Goal: Complete application form: Complete application form

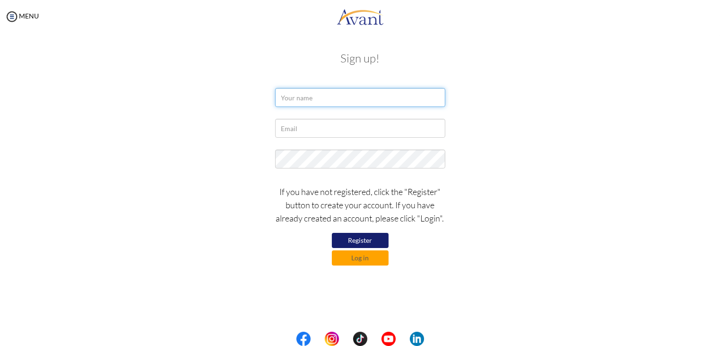
click at [297, 97] on input "text" at bounding box center [360, 97] width 170 height 19
type input "o"
type input "OTIENO PAUL OTIENO"
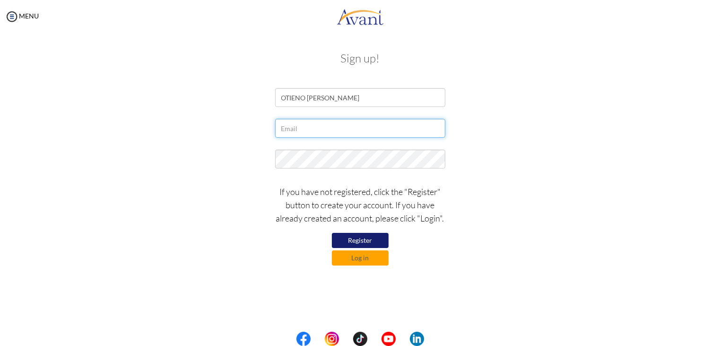
click at [291, 132] on input "text" at bounding box center [360, 128] width 170 height 19
type input "Otienootieno995@gmail.com"
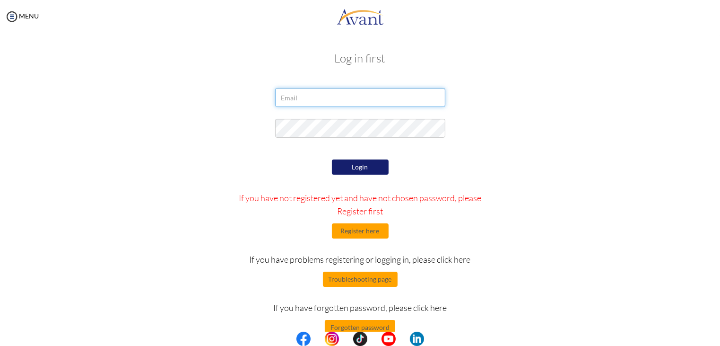
click at [291, 103] on input "email" at bounding box center [360, 97] width 170 height 19
click at [299, 94] on input "email" at bounding box center [360, 97] width 170 height 19
type input "otienootieno955@gmail.com"
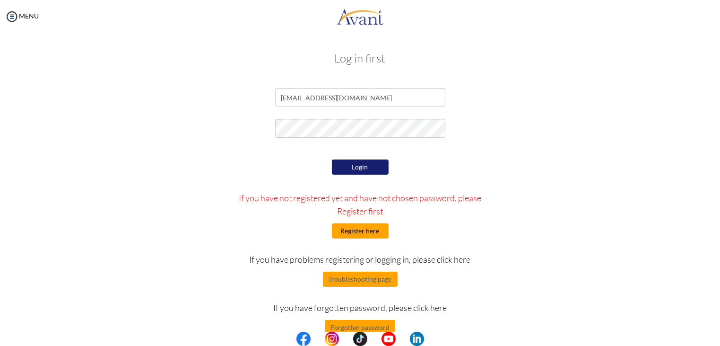
click at [365, 227] on button "Register here" at bounding box center [360, 230] width 57 height 15
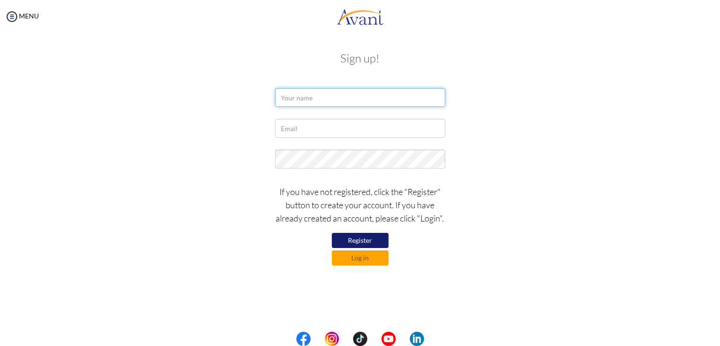
click at [291, 101] on input "text" at bounding box center [360, 97] width 170 height 19
type input "OTIENO PAUL OTIENO"
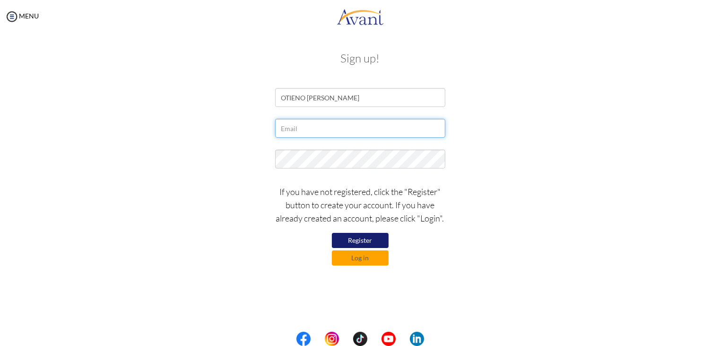
click at [319, 129] on input "text" at bounding box center [360, 128] width 170 height 19
type input "[EMAIL_ADDRESS][DOMAIN_NAME]"
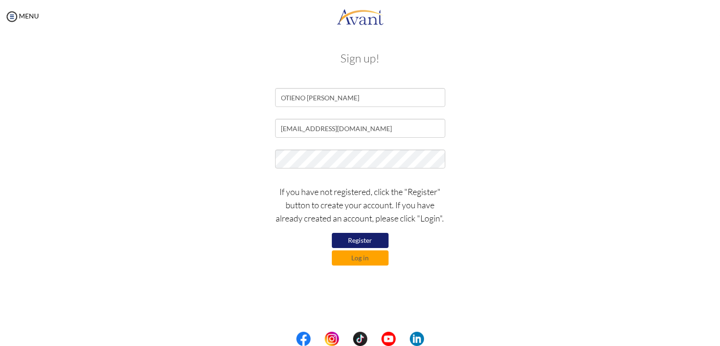
click at [362, 239] on button "Register" at bounding box center [360, 240] width 57 height 15
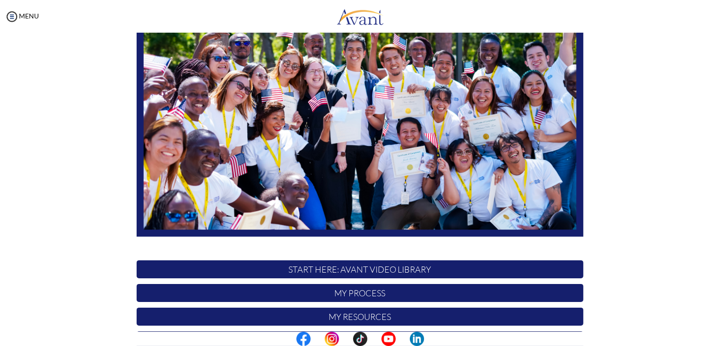
scroll to position [179, 0]
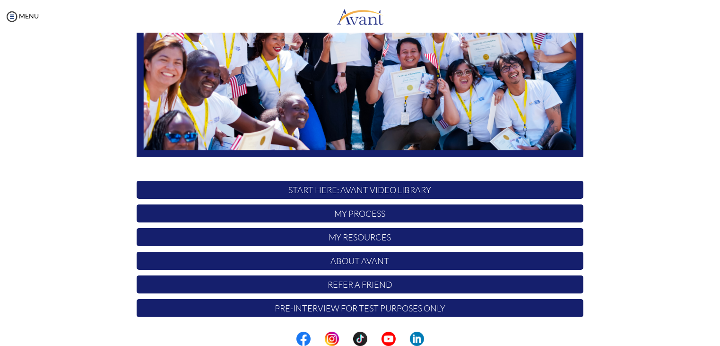
click at [501, 187] on p "START HERE: Avant Video Library" at bounding box center [360, 190] width 447 height 18
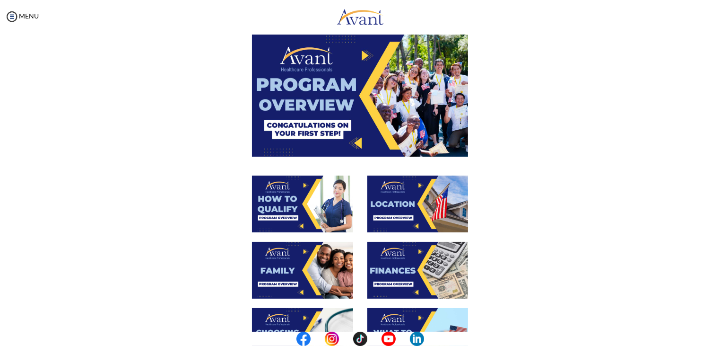
scroll to position [0, 0]
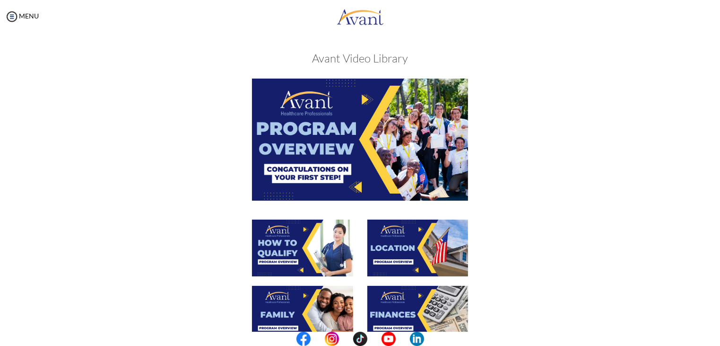
click at [423, 160] on img at bounding box center [360, 138] width 216 height 121
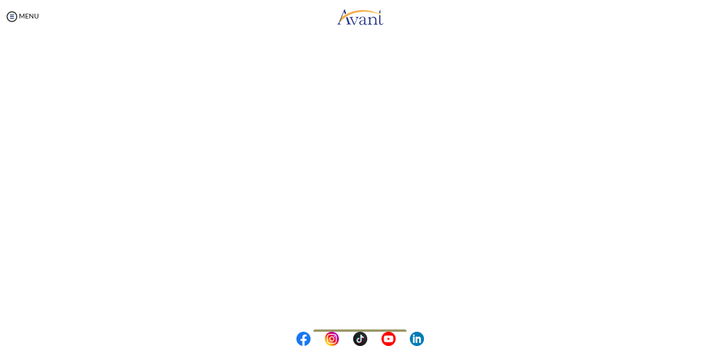
scroll to position [119, 0]
click at [391, 303] on body "Maintenance break. Please come back in 2 hours. MENU My Status What is the next…" at bounding box center [360, 173] width 720 height 346
click at [384, 307] on button "Back to Avant Video Library" at bounding box center [359, 306] width 93 height 15
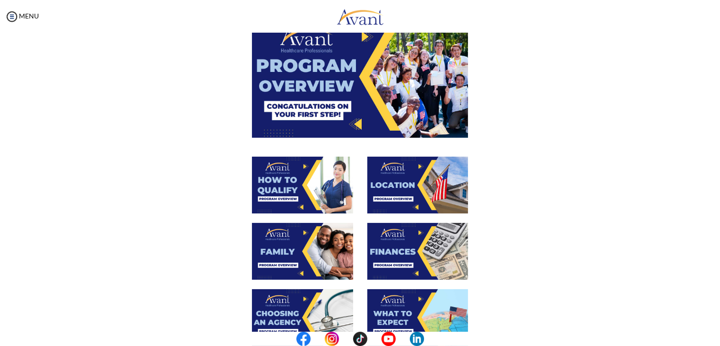
scroll to position [64, 0]
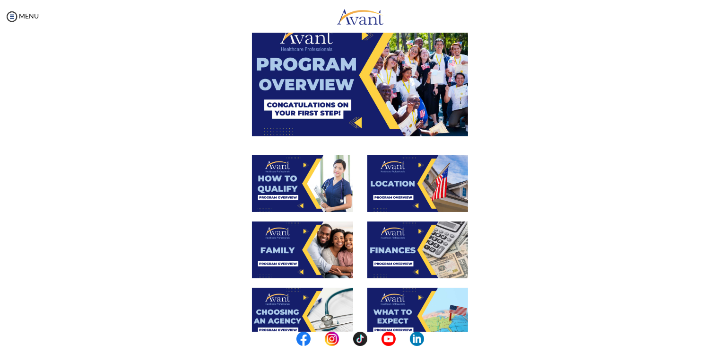
click at [312, 184] on img at bounding box center [302, 183] width 101 height 57
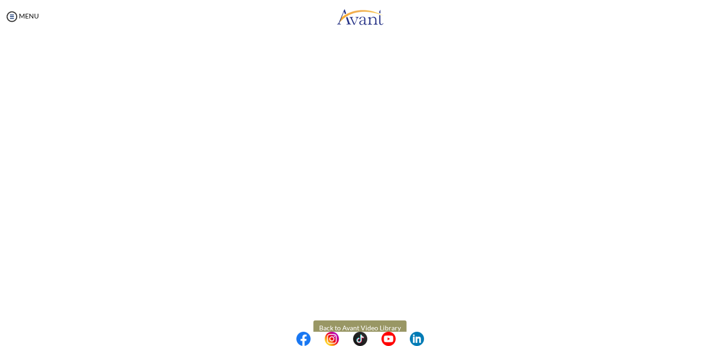
scroll to position [119, 0]
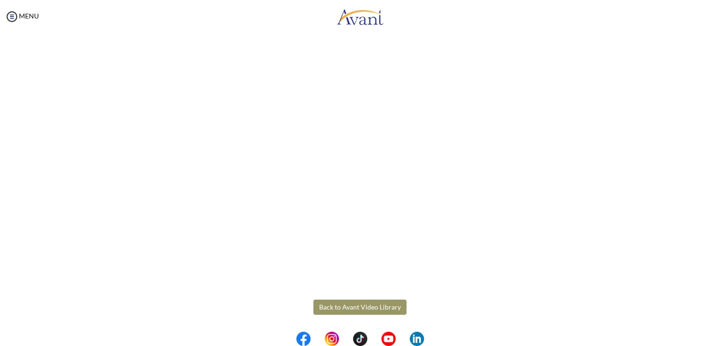
click at [391, 306] on body "Maintenance break. Please come back in 2 hours. MENU My Status What is the next…" at bounding box center [360, 173] width 720 height 346
click at [376, 311] on button "Back to Avant Video Library" at bounding box center [359, 306] width 93 height 15
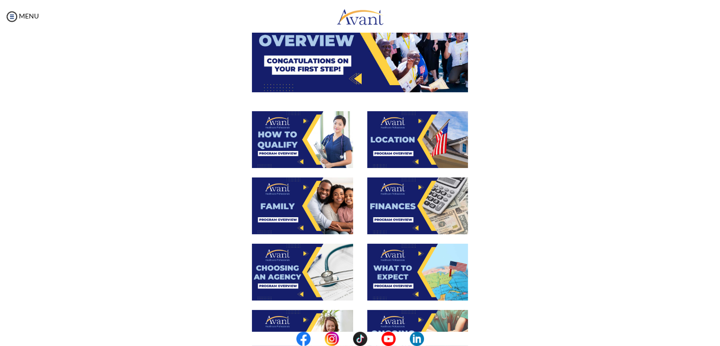
scroll to position [109, 0]
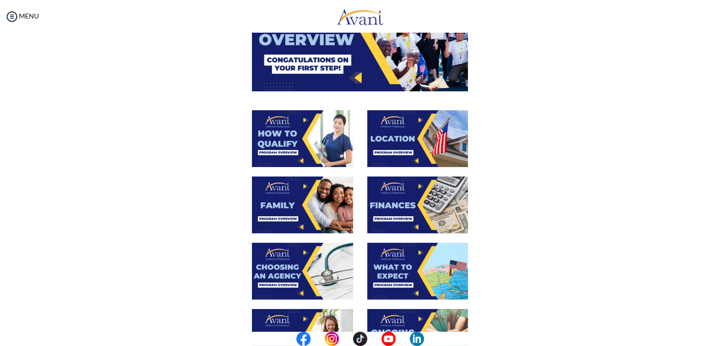
click at [410, 137] on img at bounding box center [417, 138] width 101 height 57
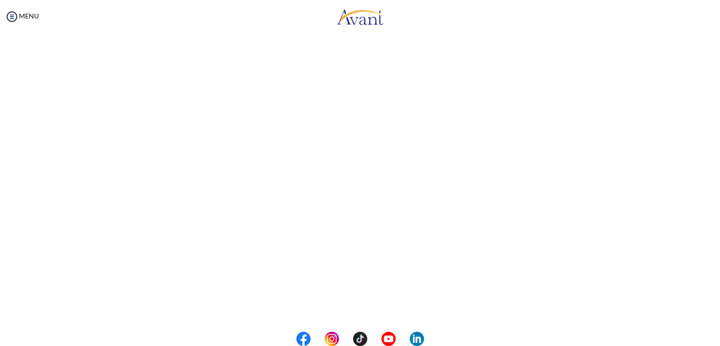
scroll to position [119, 0]
click at [386, 306] on body "Maintenance break. Please come back in 2 hours. MENU My Status What is the next…" at bounding box center [360, 173] width 720 height 346
click at [378, 309] on button "Back to Avant Video Library" at bounding box center [359, 306] width 93 height 15
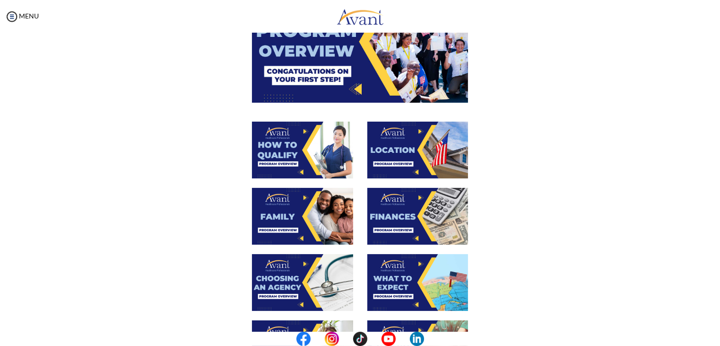
scroll to position [99, 0]
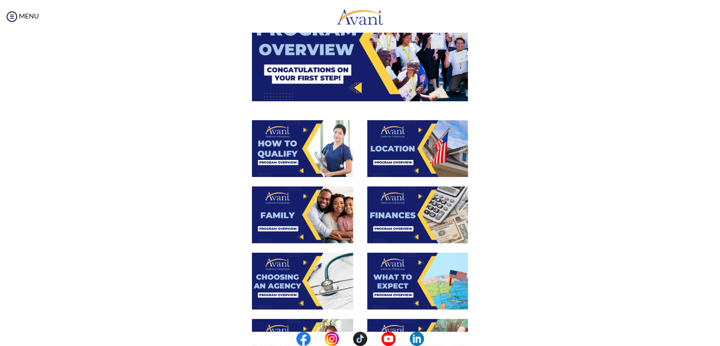
click at [331, 207] on img at bounding box center [302, 214] width 101 height 57
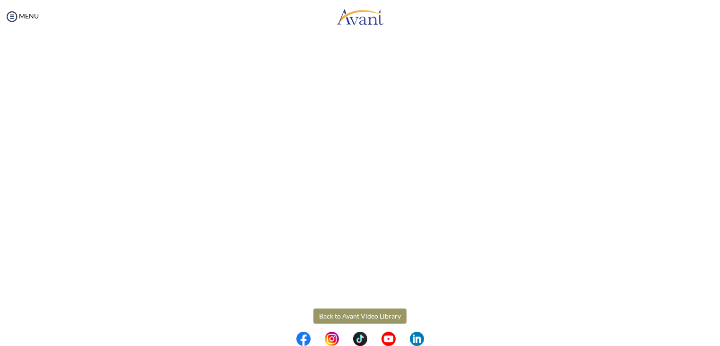
scroll to position [220, 0]
click at [358, 305] on body "Maintenance break. Please come back in 2 hours. MENU My Status What is the next…" at bounding box center [360, 173] width 720 height 346
click at [359, 310] on button "Back to Avant Video Library" at bounding box center [359, 306] width 93 height 15
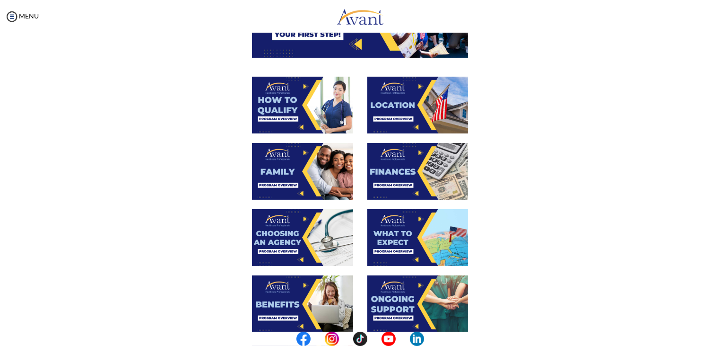
scroll to position [143, 0]
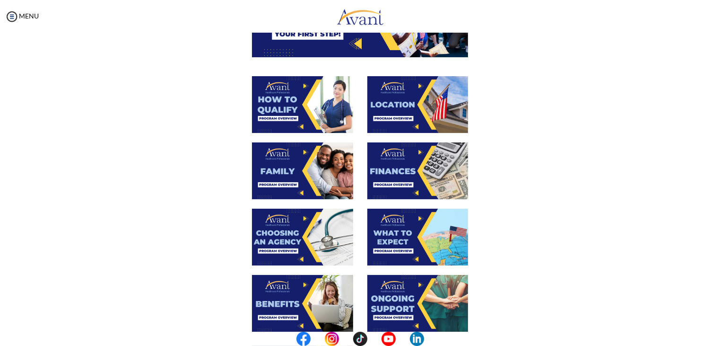
click at [431, 170] on img at bounding box center [417, 170] width 101 height 57
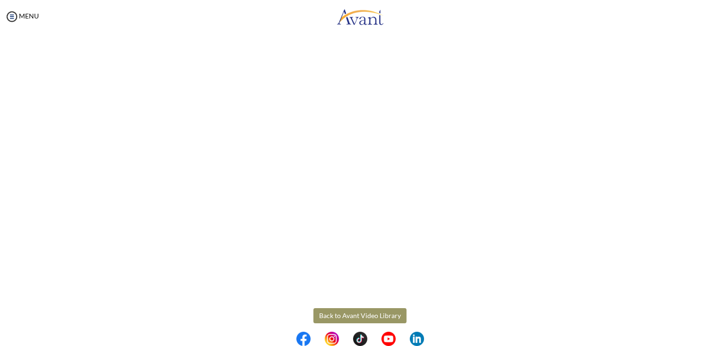
scroll to position [112, 0]
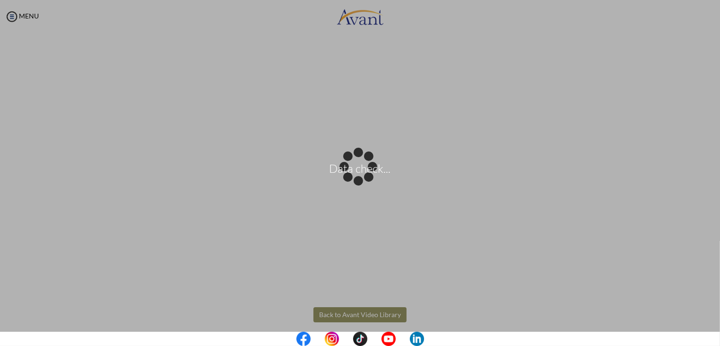
click at [358, 313] on body "Data check... Maintenance break. Please come back in 2 hours. MENU My Status Wh…" at bounding box center [360, 173] width 720 height 346
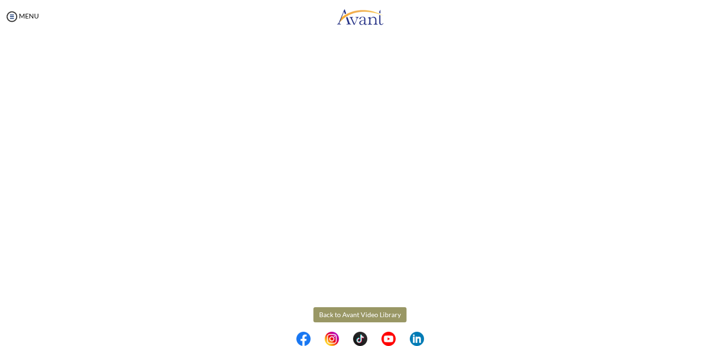
click at [358, 313] on button "Back to Avant Video Library" at bounding box center [359, 314] width 93 height 15
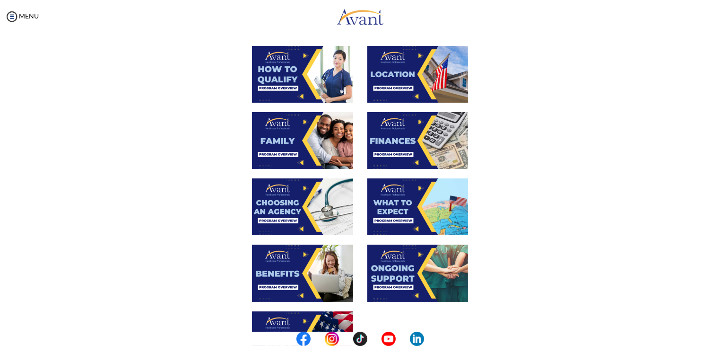
scroll to position [180, 0]
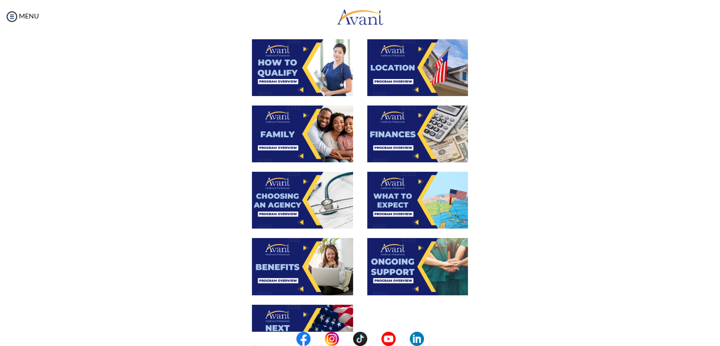
click at [318, 207] on img at bounding box center [302, 200] width 101 height 57
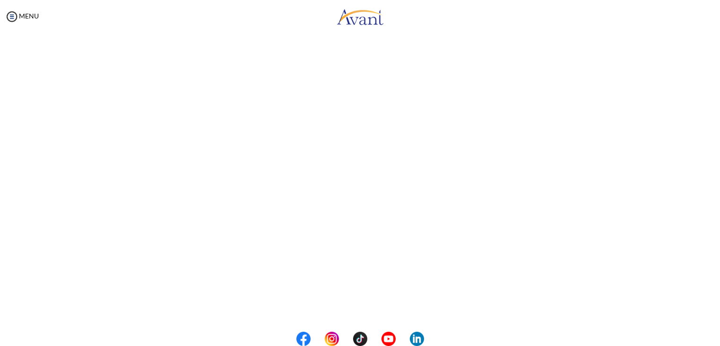
scroll to position [220, 0]
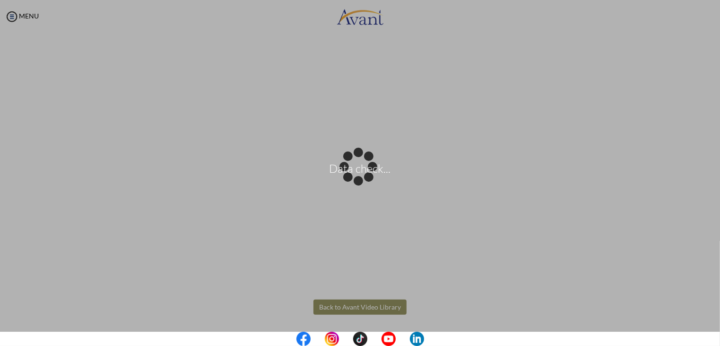
click at [336, 306] on body "Data check... Maintenance break. Please come back in 2 hours. MENU My Status Wh…" at bounding box center [360, 173] width 720 height 346
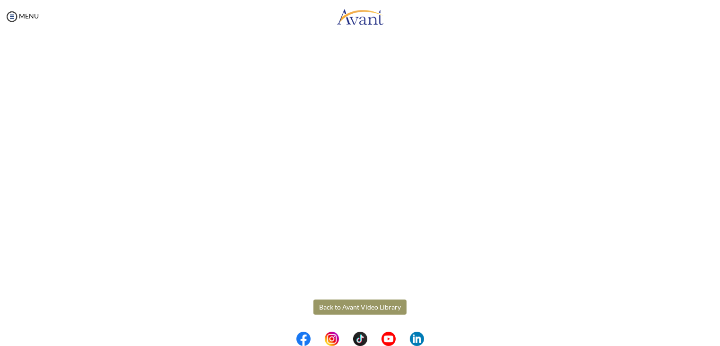
click at [336, 306] on button "Back to Avant Video Library" at bounding box center [359, 306] width 93 height 15
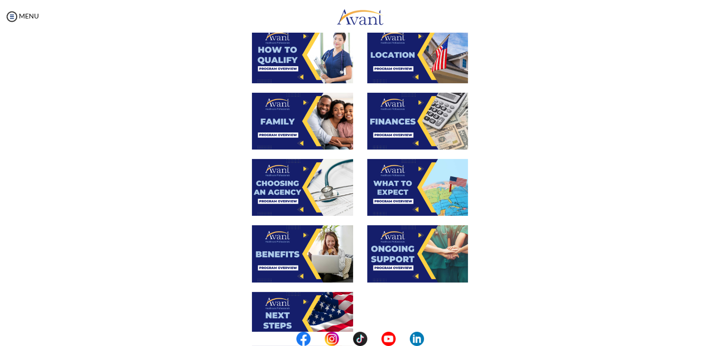
scroll to position [195, 0]
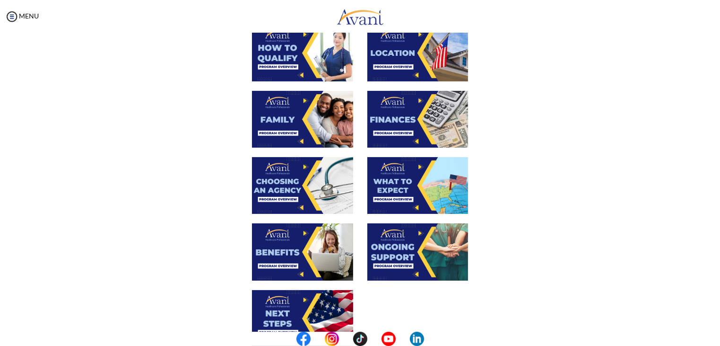
click at [431, 190] on img at bounding box center [417, 185] width 101 height 57
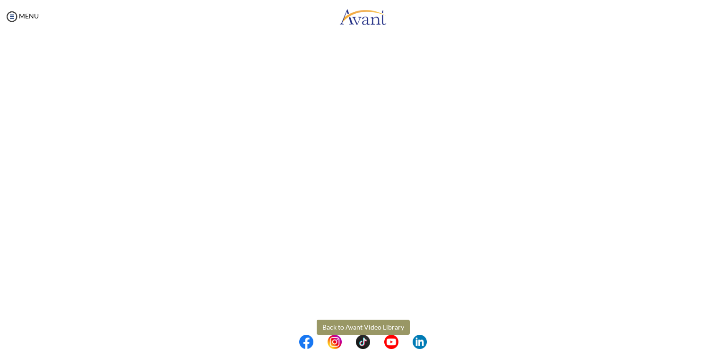
scroll to position [217, 0]
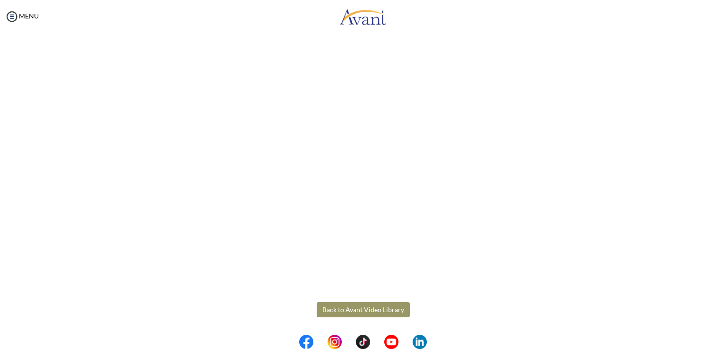
click at [385, 312] on body "Maintenance break. Please come back in 2 hours. MENU My Status What is the next…" at bounding box center [363, 174] width 726 height 349
click at [384, 313] on button "Back to Avant Video Library" at bounding box center [363, 309] width 93 height 15
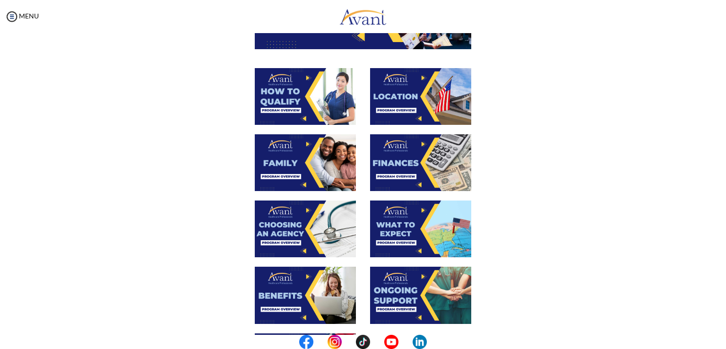
scroll to position [152, 0]
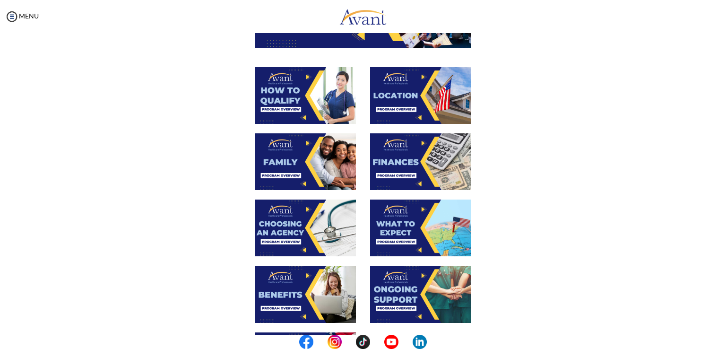
click at [433, 232] on img at bounding box center [420, 227] width 101 height 57
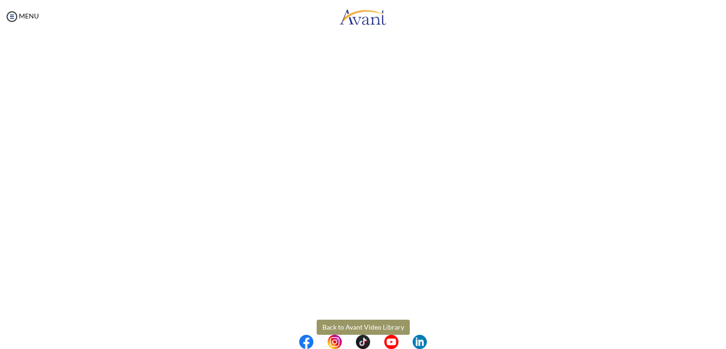
scroll to position [217, 0]
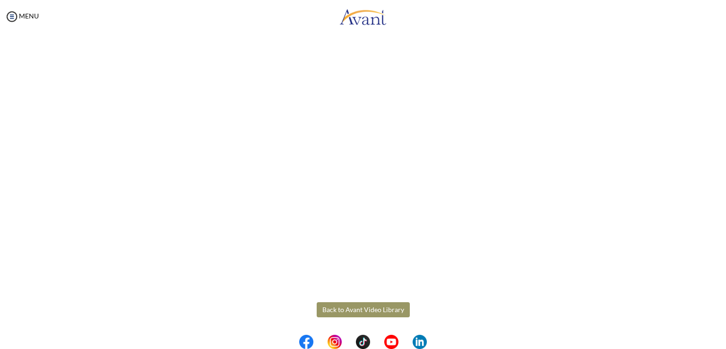
click at [387, 309] on body "Maintenance break. Please come back in 2 hours. MENU My Status What is the next…" at bounding box center [363, 174] width 726 height 349
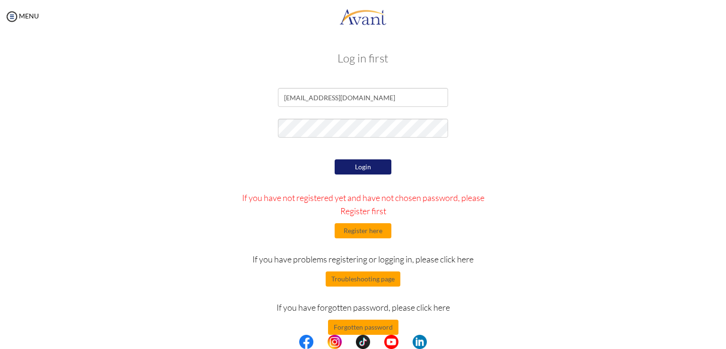
click at [378, 168] on button "Login" at bounding box center [363, 166] width 57 height 15
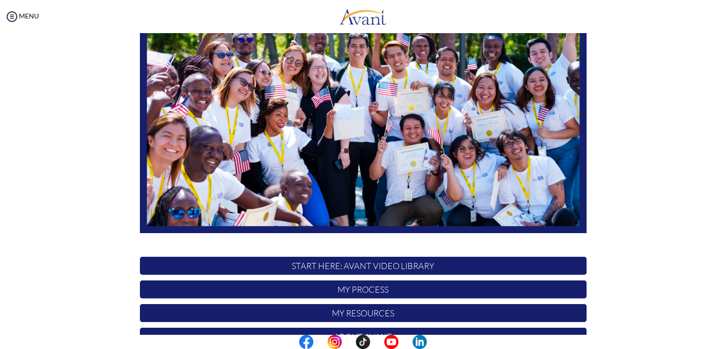
scroll to position [176, 0]
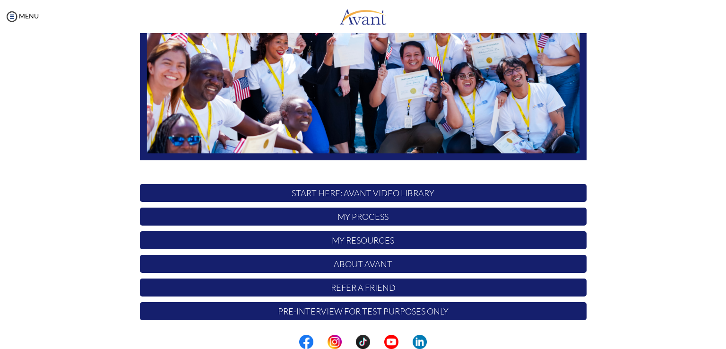
click at [441, 195] on p "START HERE: Avant Video Library" at bounding box center [363, 193] width 447 height 18
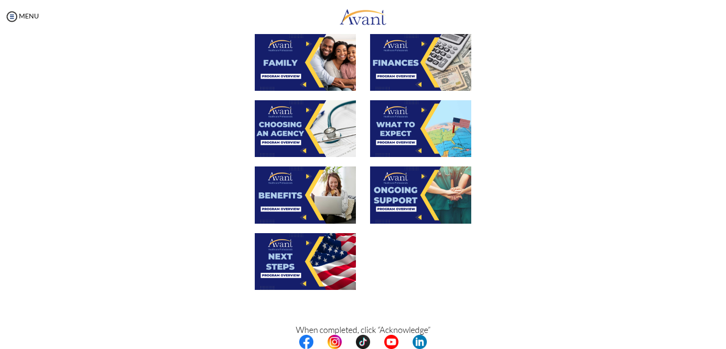
scroll to position [252, 0]
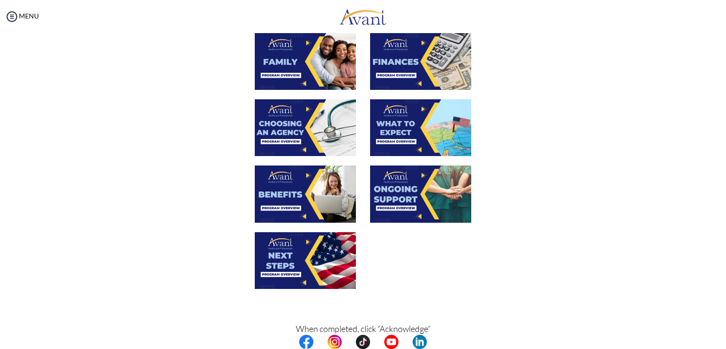
click at [322, 210] on img at bounding box center [305, 193] width 101 height 57
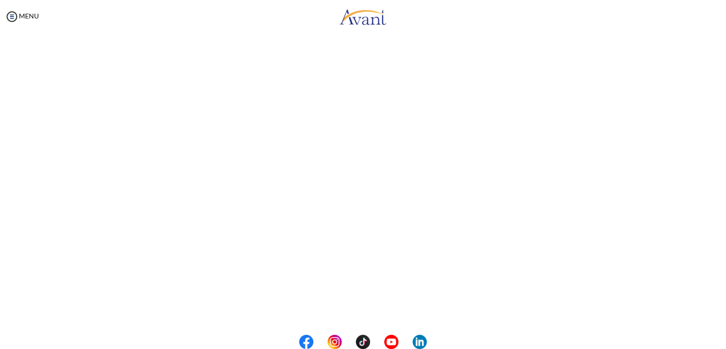
scroll to position [217, 0]
click at [363, 312] on body "Maintenance break. Please come back in 2 hours. MENU My Status What is the next…" at bounding box center [363, 174] width 726 height 349
click at [375, 309] on button "Back to Avant Video Library" at bounding box center [363, 309] width 93 height 15
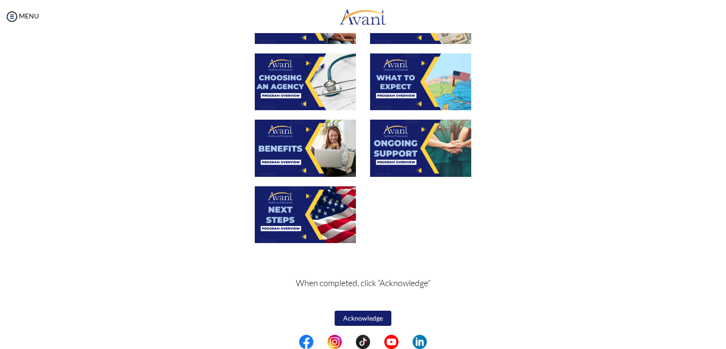
scroll to position [301, 0]
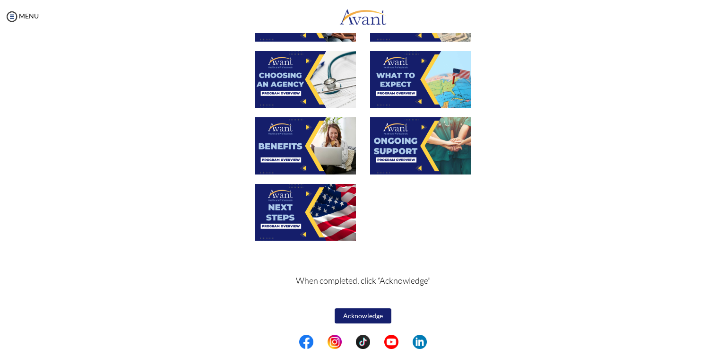
click at [436, 152] on img at bounding box center [420, 145] width 101 height 57
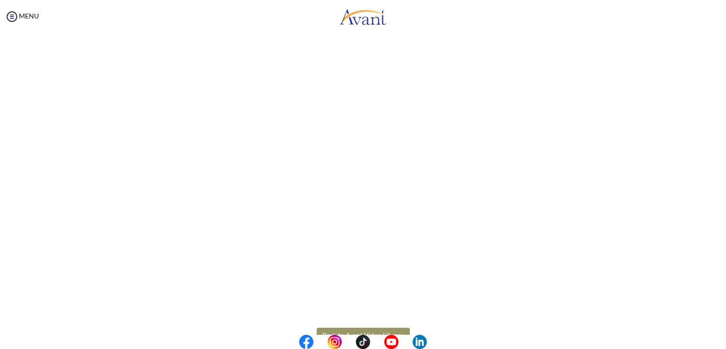
scroll to position [217, 0]
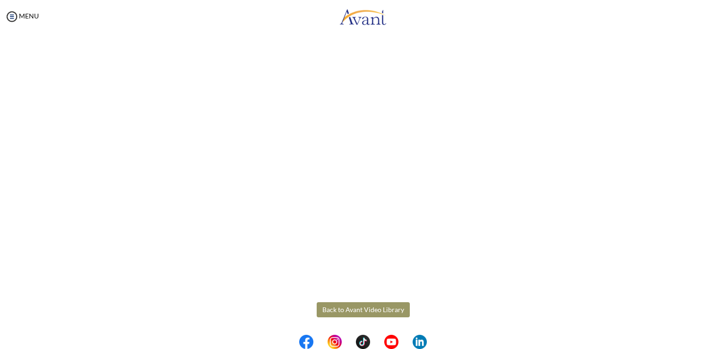
click at [373, 310] on body "Maintenance break. Please come back in 2 hours. MENU My Status What is the next…" at bounding box center [363, 174] width 726 height 349
click at [371, 311] on button "Back to Avant Video Library" at bounding box center [363, 309] width 93 height 15
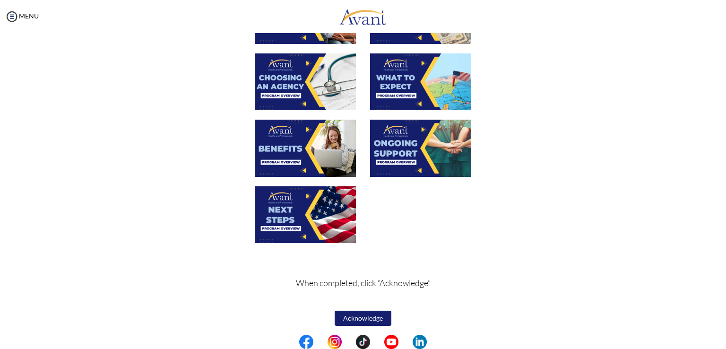
scroll to position [301, 0]
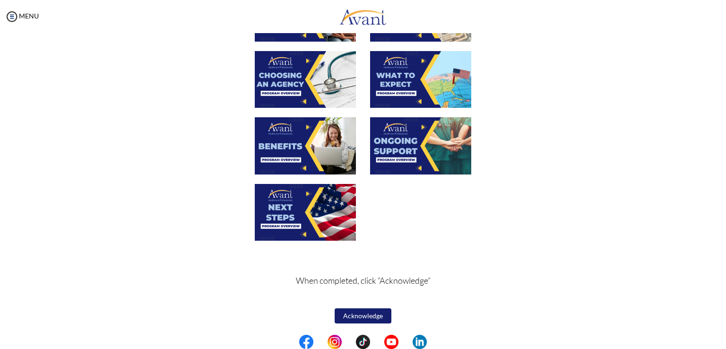
click at [319, 210] on img at bounding box center [305, 212] width 101 height 57
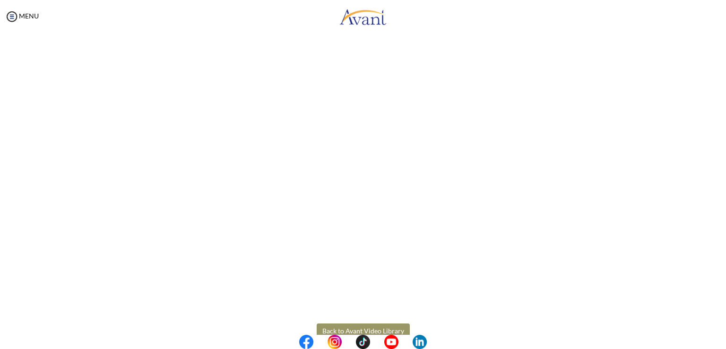
scroll to position [217, 0]
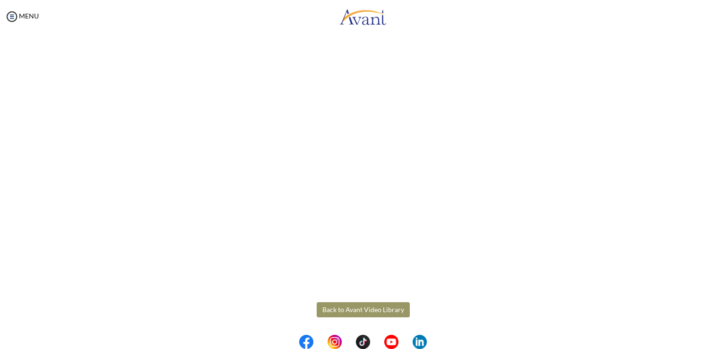
click at [366, 310] on body "Maintenance break. Please come back in 2 hours. MENU My Status What is the next…" at bounding box center [363, 174] width 726 height 349
click at [365, 311] on button "Back to Avant Video Library" at bounding box center [363, 309] width 93 height 15
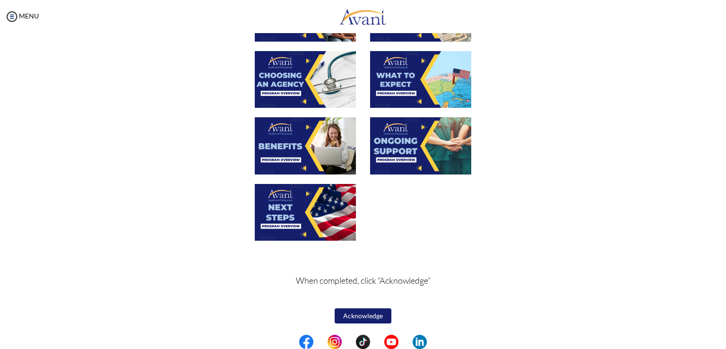
click at [368, 318] on button "Acknowledge" at bounding box center [363, 315] width 57 height 15
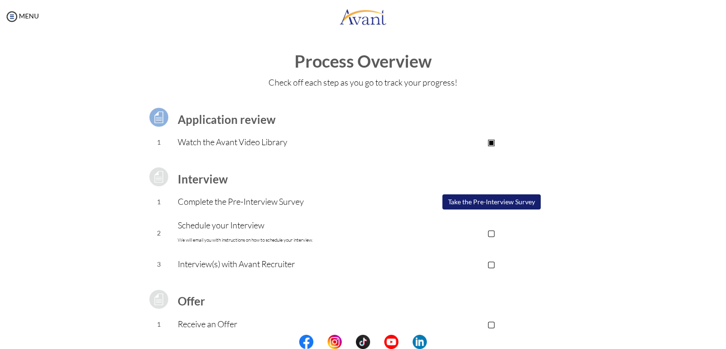
click at [503, 202] on button "Take the Pre-Interview Survey" at bounding box center [491, 201] width 98 height 15
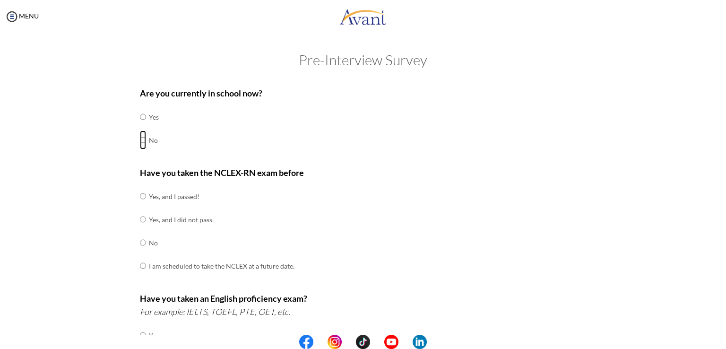
click at [140, 140] on input "radio" at bounding box center [143, 139] width 6 height 19
radio input "true"
click at [140, 242] on input "radio" at bounding box center [143, 242] width 6 height 19
radio input "true"
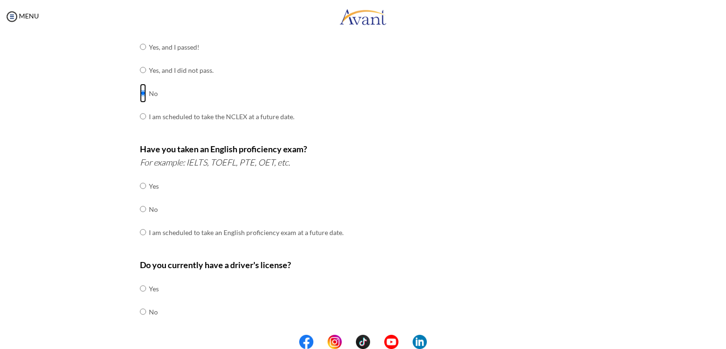
scroll to position [150, 0]
click at [140, 207] on input "radio" at bounding box center [143, 208] width 6 height 19
radio input "true"
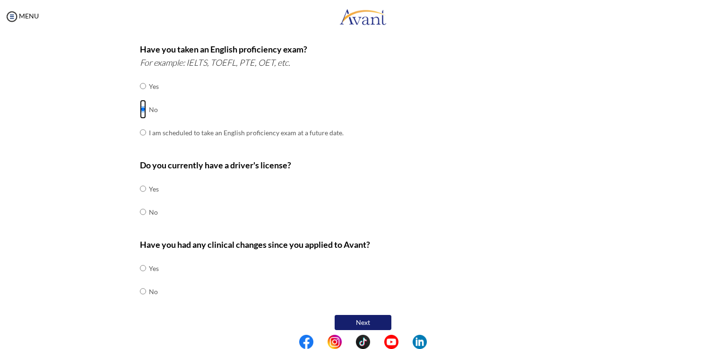
scroll to position [255, 0]
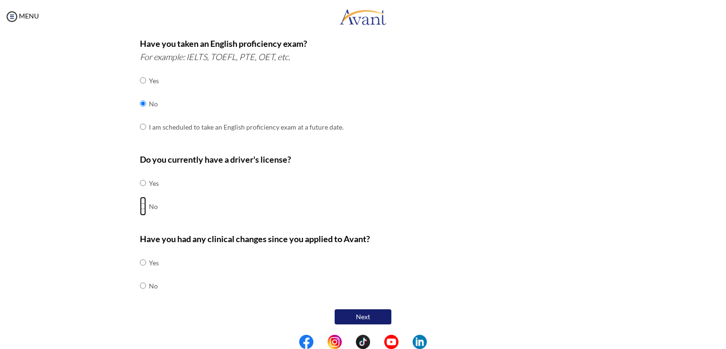
click at [140, 204] on input "radio" at bounding box center [143, 206] width 6 height 19
radio input "true"
click at [140, 285] on input "radio" at bounding box center [143, 285] width 6 height 19
radio input "true"
click at [355, 314] on button "Next" at bounding box center [363, 316] width 57 height 15
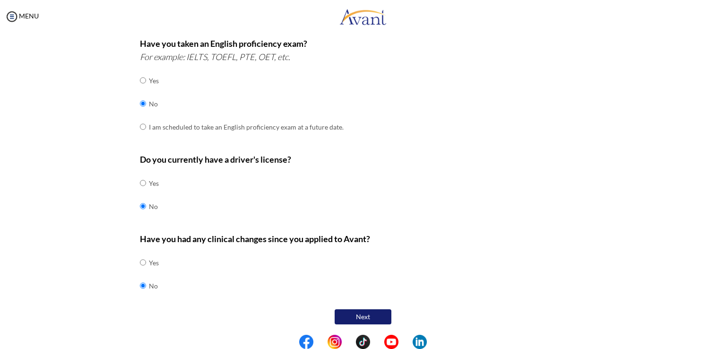
scroll to position [19, 0]
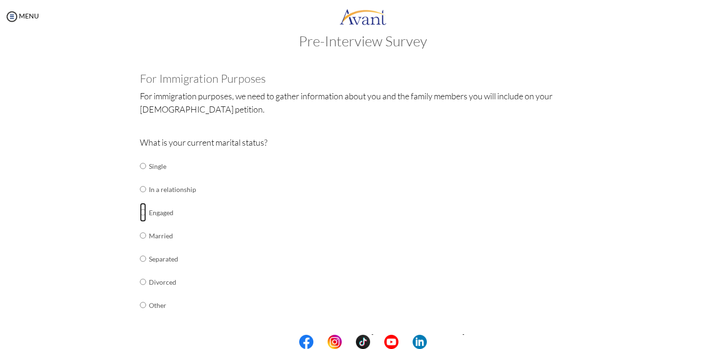
click at [140, 214] on input "radio" at bounding box center [143, 212] width 6 height 19
radio input "true"
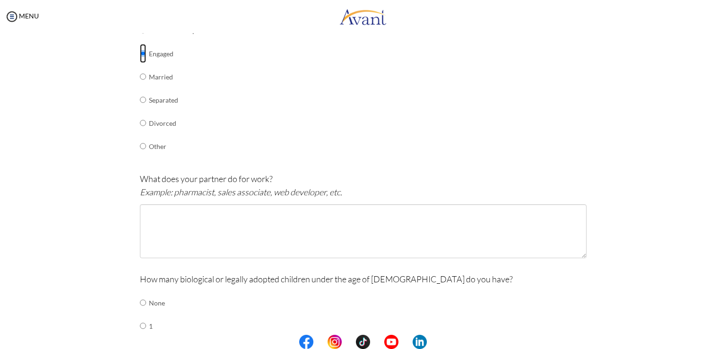
scroll to position [178, 0]
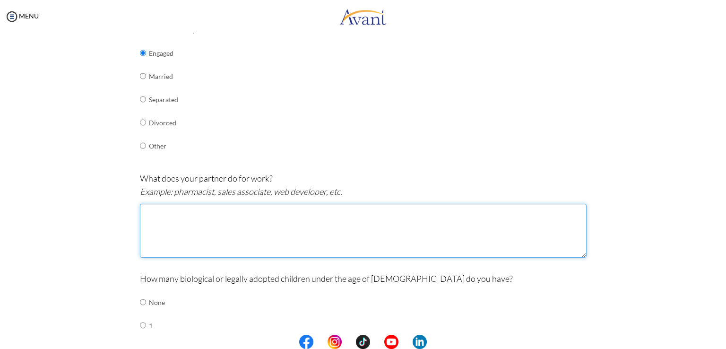
click at [161, 233] on textarea at bounding box center [363, 231] width 447 height 54
type textarea "N"
type textarea "R"
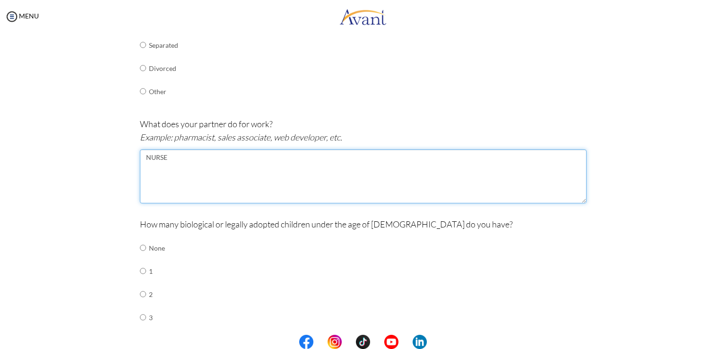
scroll to position [234, 0]
type textarea "NURSE"
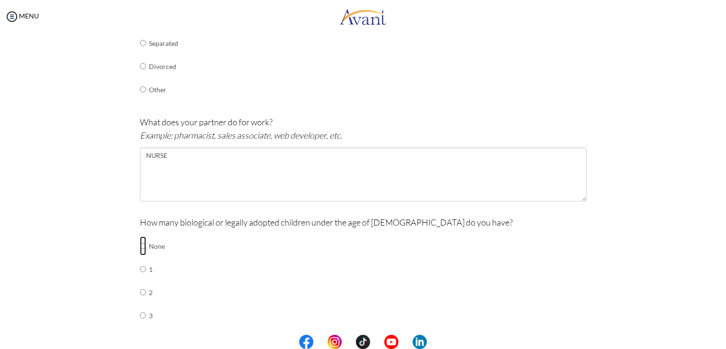
click at [140, 245] on input "radio" at bounding box center [143, 245] width 6 height 19
radio input "true"
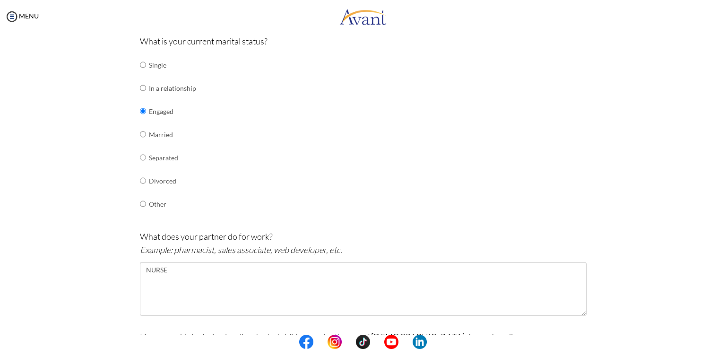
scroll to position [121, 0]
click at [140, 83] on input "radio" at bounding box center [143, 87] width 6 height 19
radio input "true"
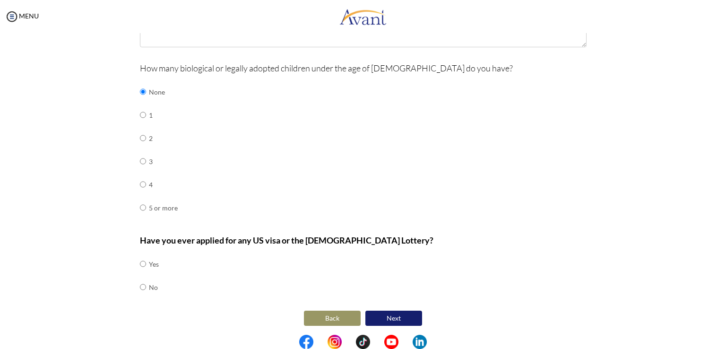
scroll to position [389, 0]
click at [141, 285] on input "radio" at bounding box center [143, 285] width 6 height 19
radio input "true"
click at [386, 314] on button "Next" at bounding box center [393, 317] width 57 height 15
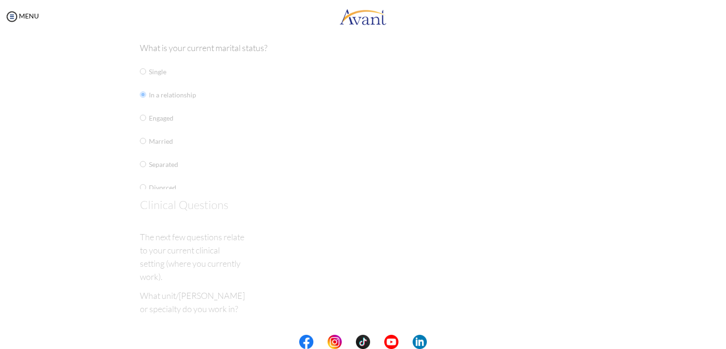
scroll to position [19, 0]
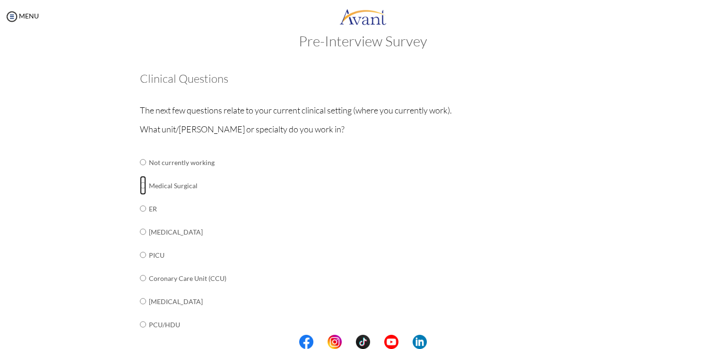
click at [140, 184] on input "radio" at bounding box center [143, 185] width 6 height 19
radio input "true"
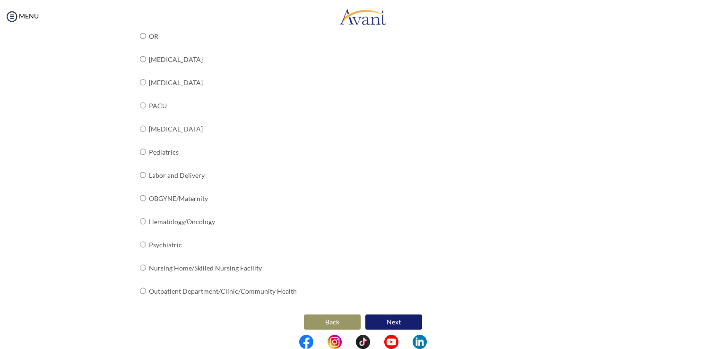
scroll to position [335, 0]
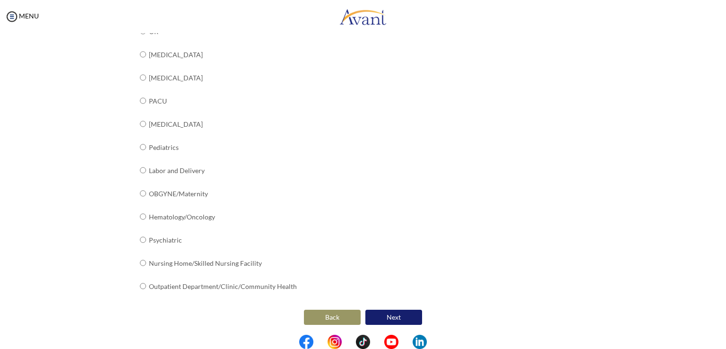
click at [401, 318] on button "Next" at bounding box center [393, 317] width 57 height 15
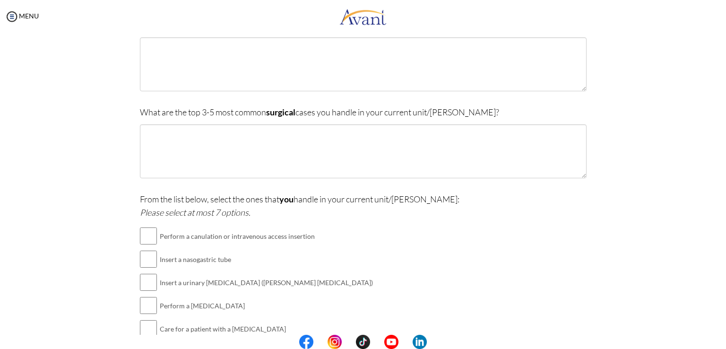
scroll to position [217, 0]
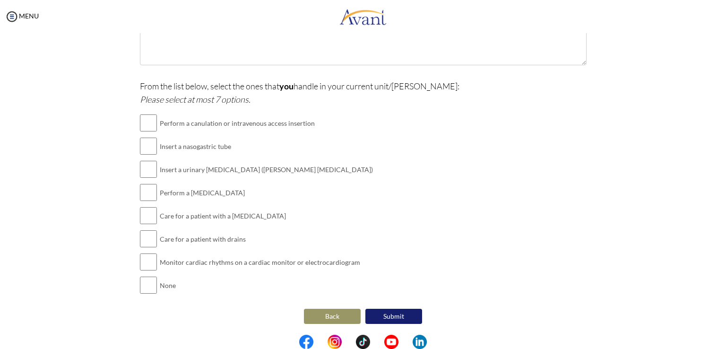
click at [331, 316] on button "Back" at bounding box center [332, 316] width 57 height 15
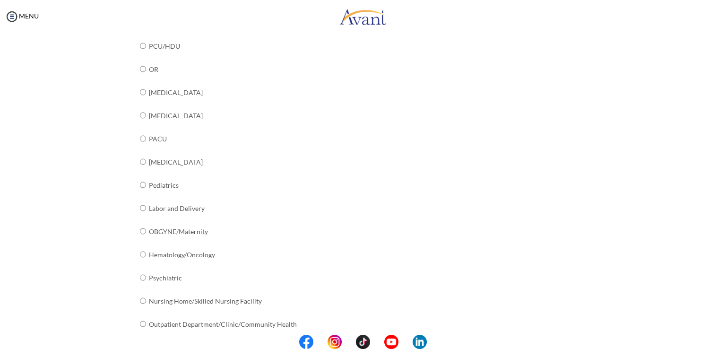
scroll to position [335, 0]
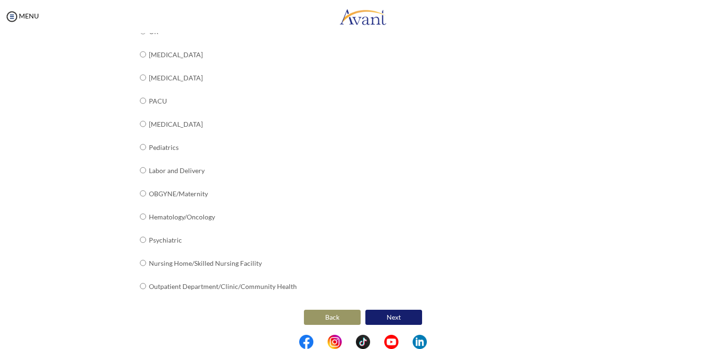
click at [396, 320] on button "Next" at bounding box center [393, 317] width 57 height 15
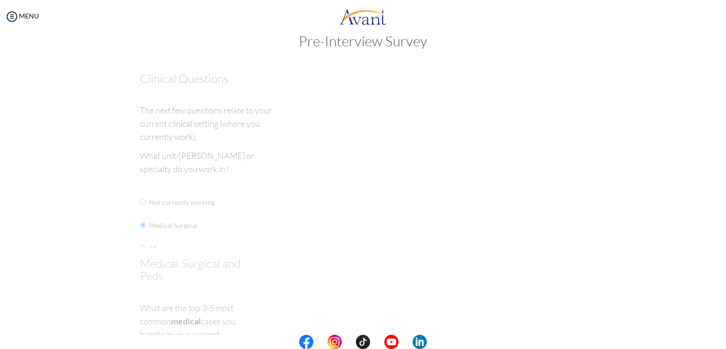
scroll to position [0, 0]
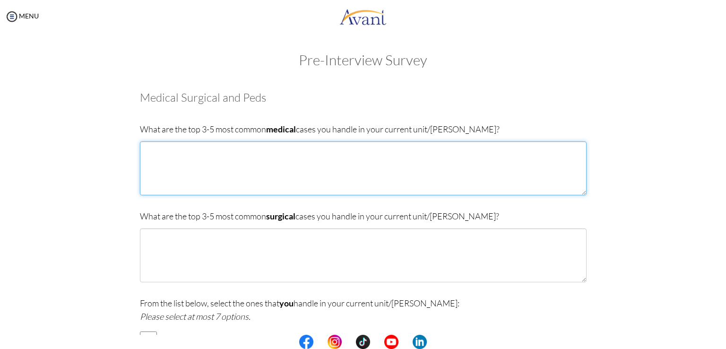
click at [181, 153] on textarea at bounding box center [363, 168] width 447 height 54
type textarea "[MEDICAL_DATA] HEART FAILURE/ HEART DISEASES CANCERS [MEDICAL_DATA]"
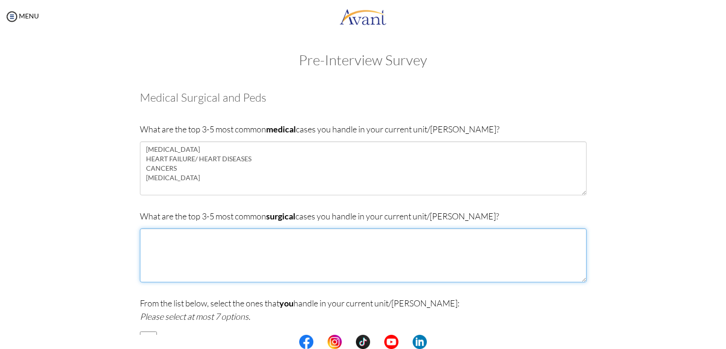
click at [182, 241] on textarea at bounding box center [363, 255] width 447 height 54
click at [190, 252] on textarea "URINARY OBSTRUCTION FRUCTURES" at bounding box center [363, 255] width 447 height 54
click at [246, 238] on textarea "URINARY OBSTRUCTION FRUCTURES" at bounding box center [363, 255] width 447 height 54
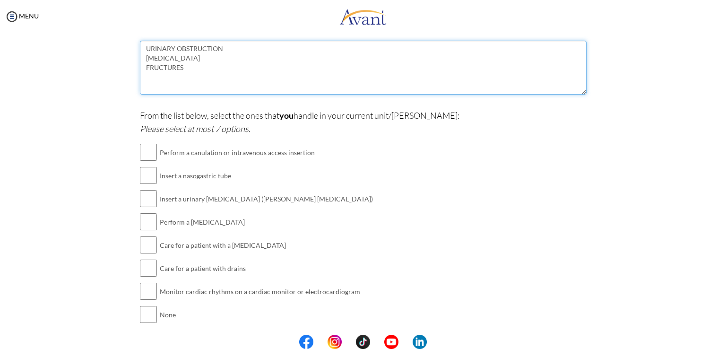
scroll to position [188, 0]
type textarea "URINARY OBSTRUCTION [MEDICAL_DATA] FRUCTURES"
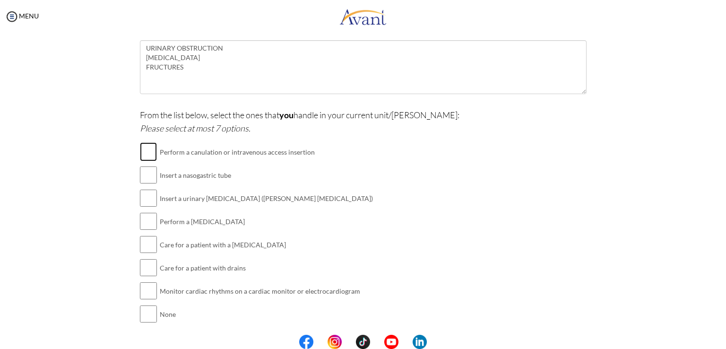
click at [150, 151] on input "checkbox" at bounding box center [148, 151] width 17 height 19
checkbox input "true"
click at [149, 198] on input "checkbox" at bounding box center [148, 198] width 17 height 19
checkbox input "true"
click at [147, 226] on input "checkbox" at bounding box center [148, 221] width 17 height 19
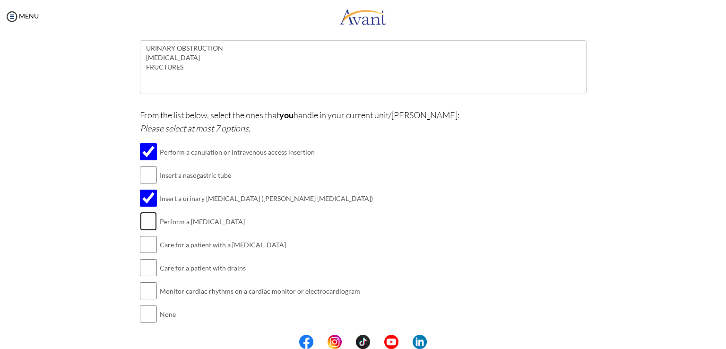
checkbox input "true"
click at [148, 246] on input "checkbox" at bounding box center [148, 244] width 17 height 19
checkbox input "true"
click at [145, 264] on input "checkbox" at bounding box center [148, 267] width 17 height 19
checkbox input "true"
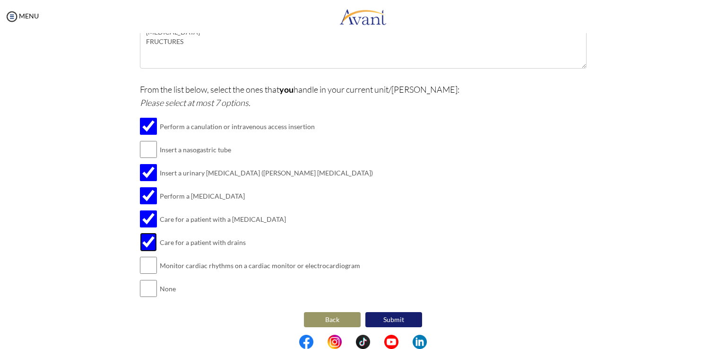
scroll to position [217, 0]
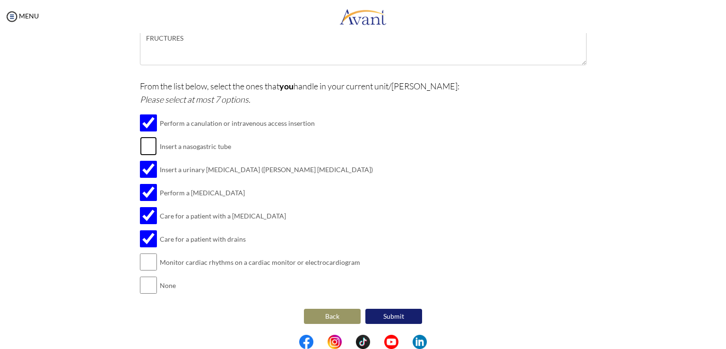
click at [147, 147] on input "checkbox" at bounding box center [148, 146] width 17 height 19
checkbox input "true"
click at [378, 316] on button "Submit" at bounding box center [393, 316] width 57 height 15
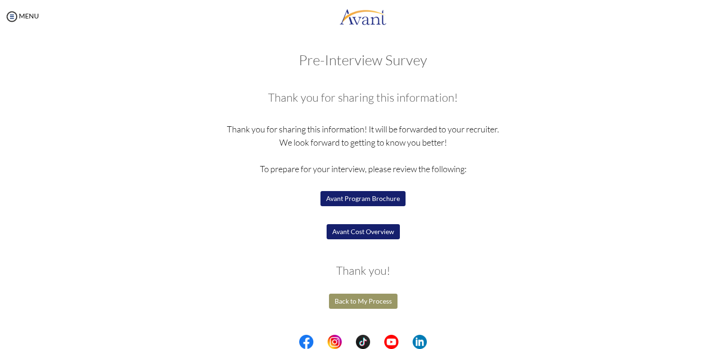
click at [374, 203] on button "Avant Program Brochure" at bounding box center [362, 198] width 85 height 15
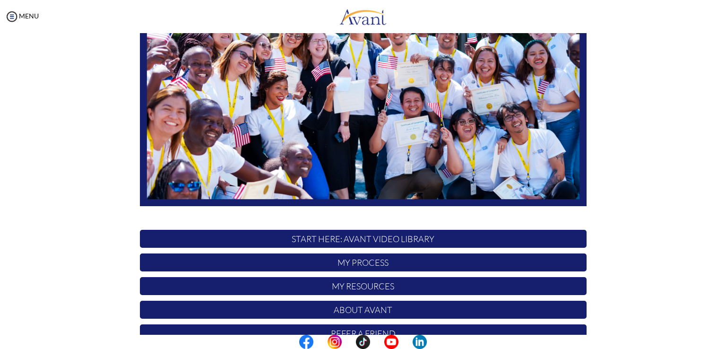
scroll to position [176, 0]
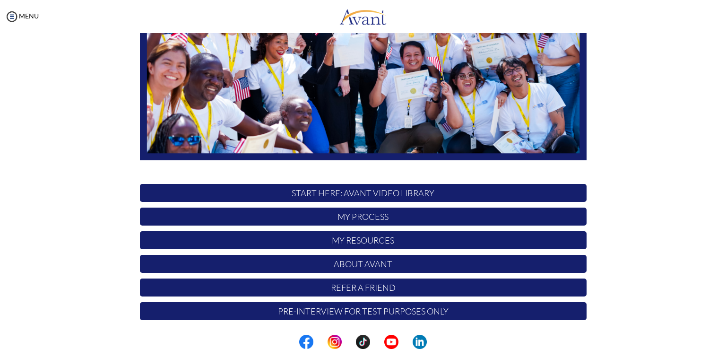
click at [409, 189] on p "START HERE: Avant Video Library" at bounding box center [363, 193] width 447 height 18
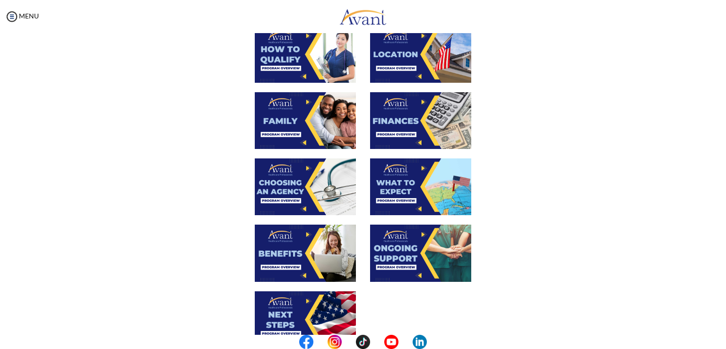
scroll to position [301, 0]
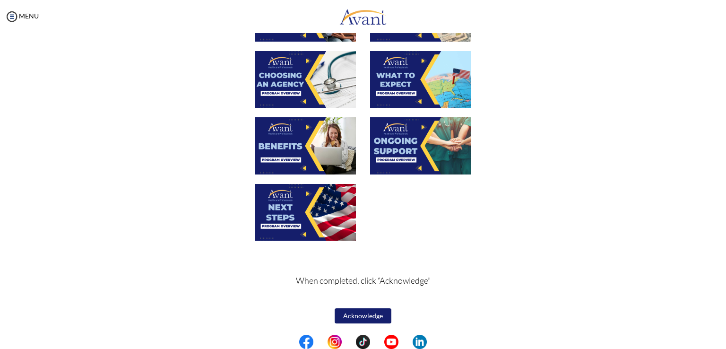
click at [363, 316] on button "Acknowledge" at bounding box center [363, 315] width 57 height 15
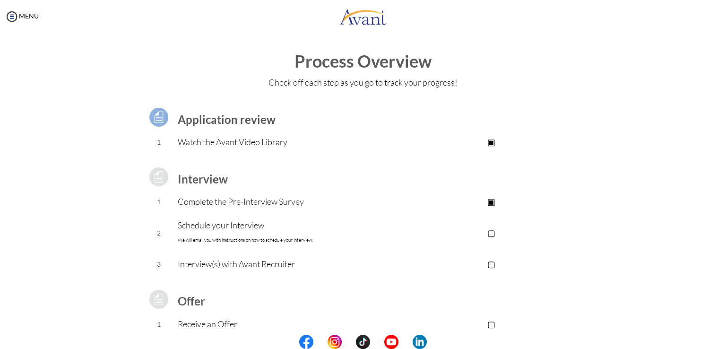
click at [484, 199] on p "▣" at bounding box center [492, 201] width 190 height 13
click at [492, 236] on p "▢" at bounding box center [492, 232] width 190 height 13
click at [490, 261] on p "▢" at bounding box center [492, 263] width 190 height 13
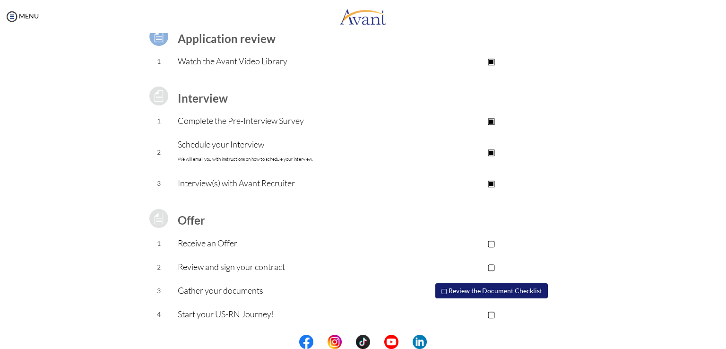
scroll to position [81, 0]
click at [497, 242] on p "▢" at bounding box center [492, 242] width 190 height 13
click at [492, 268] on p "▢" at bounding box center [492, 265] width 190 height 13
click at [490, 314] on p "▢" at bounding box center [492, 313] width 190 height 13
click at [510, 291] on button "▢ Review the Document Checklist" at bounding box center [491, 290] width 112 height 15
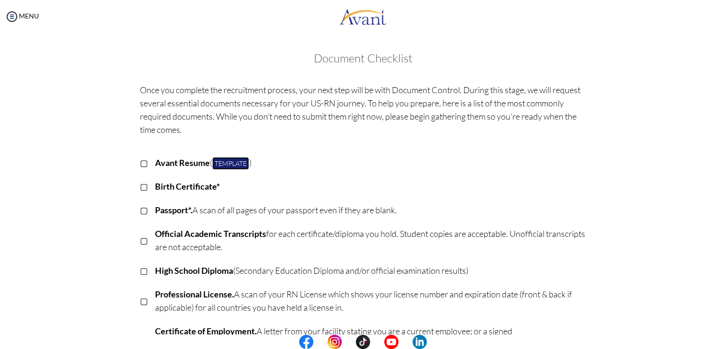
click at [235, 161] on link "Template" at bounding box center [230, 163] width 37 height 13
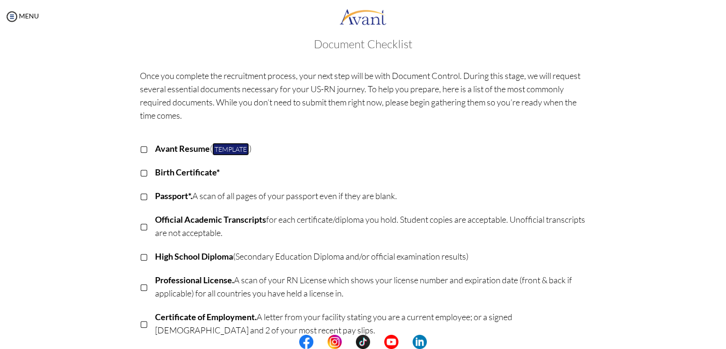
scroll to position [0, 0]
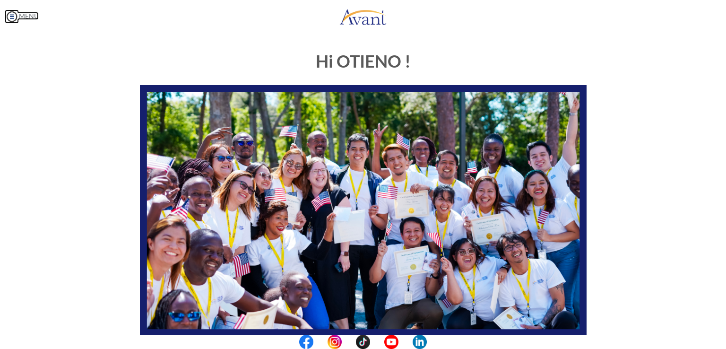
click at [13, 14] on img at bounding box center [12, 16] width 14 height 14
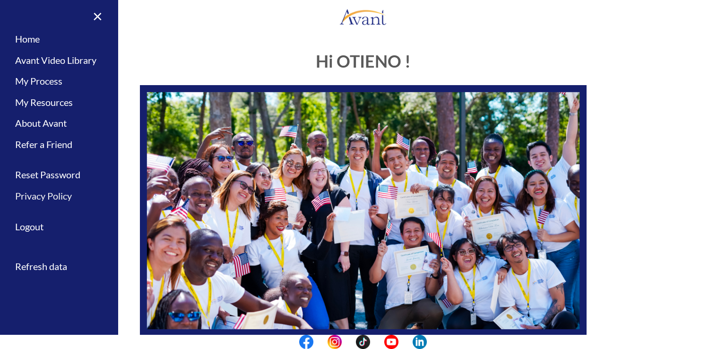
click at [28, 193] on link "Privacy Policy" at bounding box center [59, 195] width 118 height 21
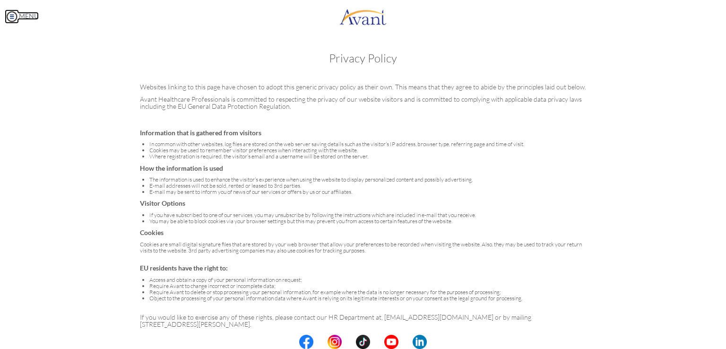
click at [16, 19] on img at bounding box center [12, 16] width 14 height 14
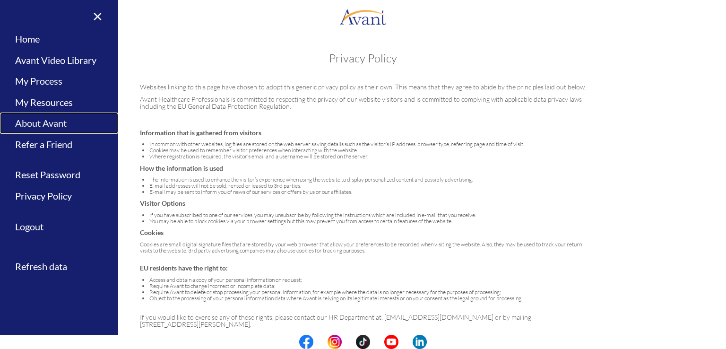
click at [30, 124] on link "About Avant" at bounding box center [59, 122] width 118 height 21
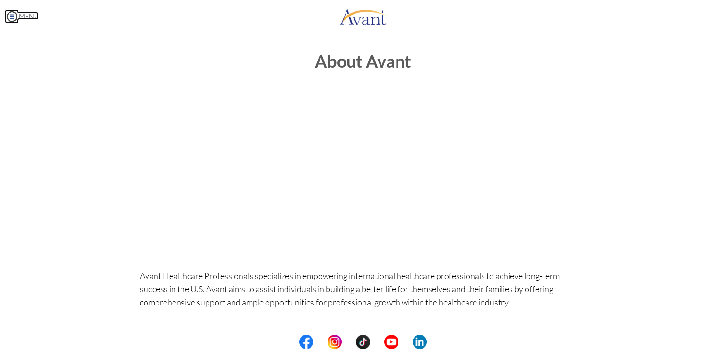
click at [17, 19] on img at bounding box center [12, 16] width 14 height 14
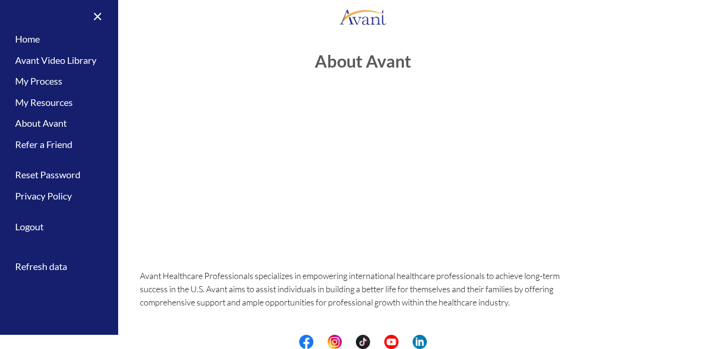
click at [198, 168] on center at bounding box center [363, 169] width 447 height 151
